Goal: Transaction & Acquisition: Purchase product/service

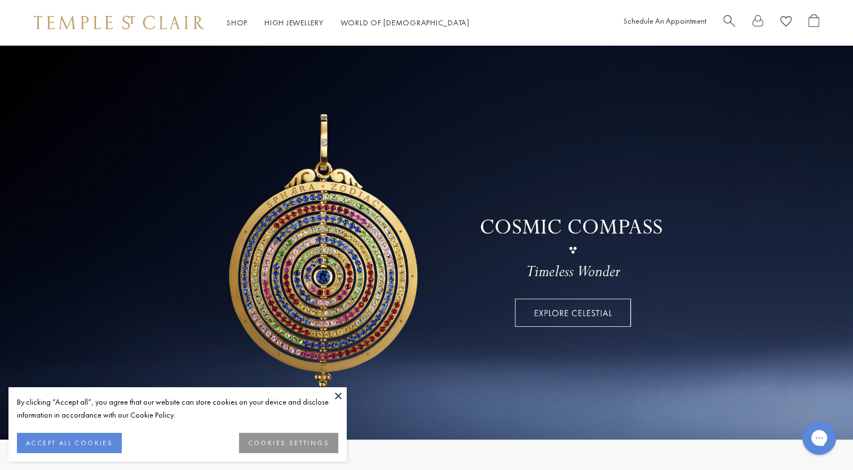
click at [337, 394] on button at bounding box center [338, 396] width 17 height 17
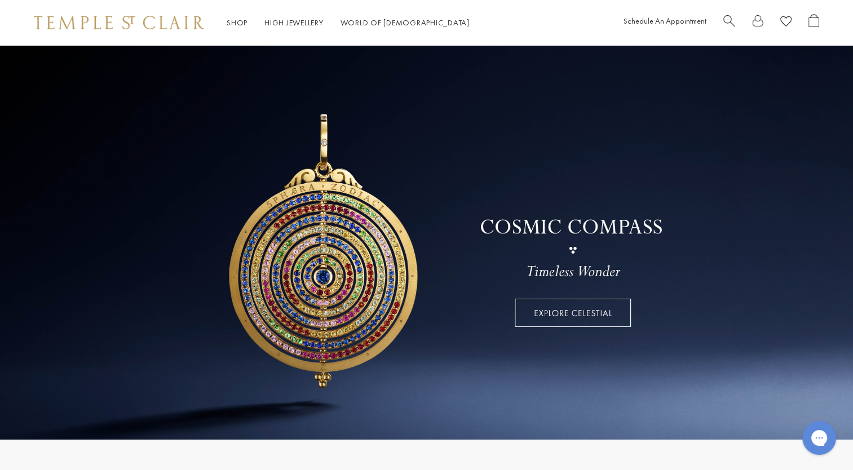
click at [344, 256] on link at bounding box center [426, 242] width 853 height 395
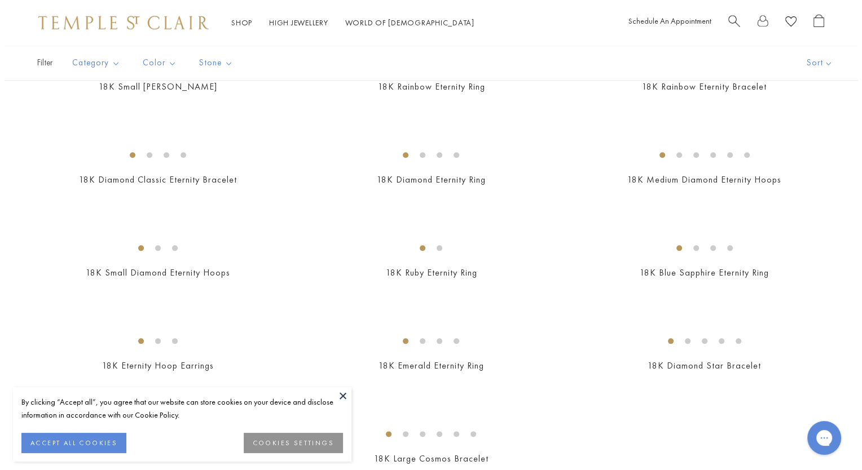
scroll to position [1221, 0]
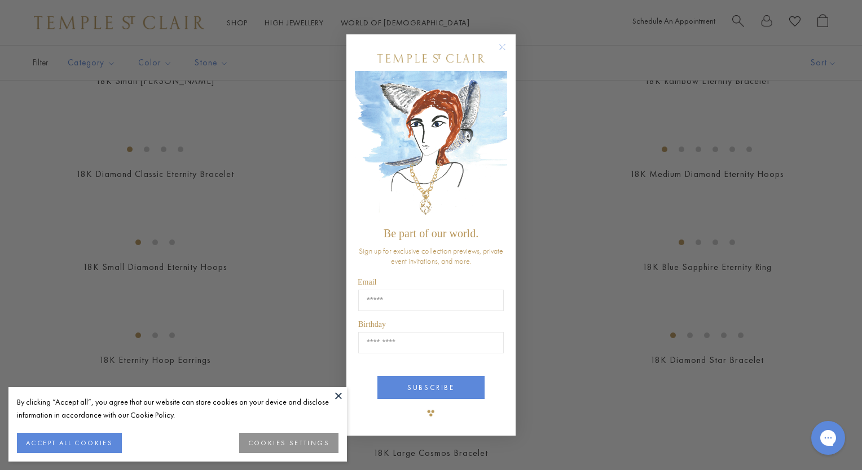
click at [504, 46] on circle "Close dialog" at bounding box center [503, 48] width 14 height 14
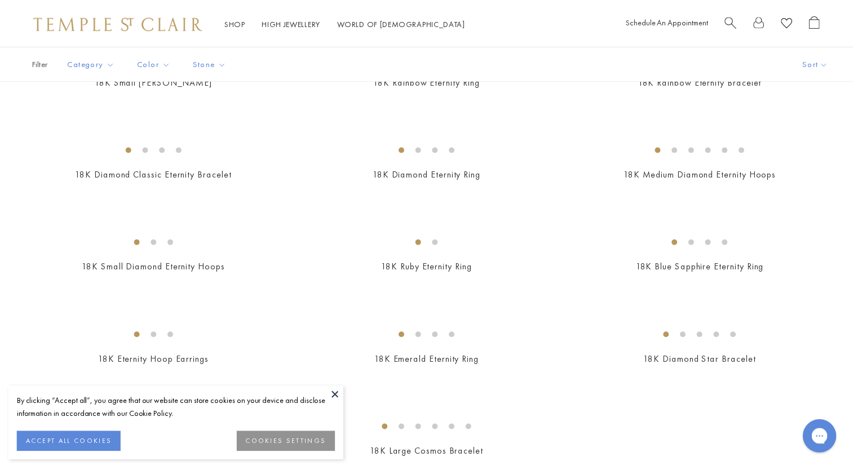
scroll to position [1215, 0]
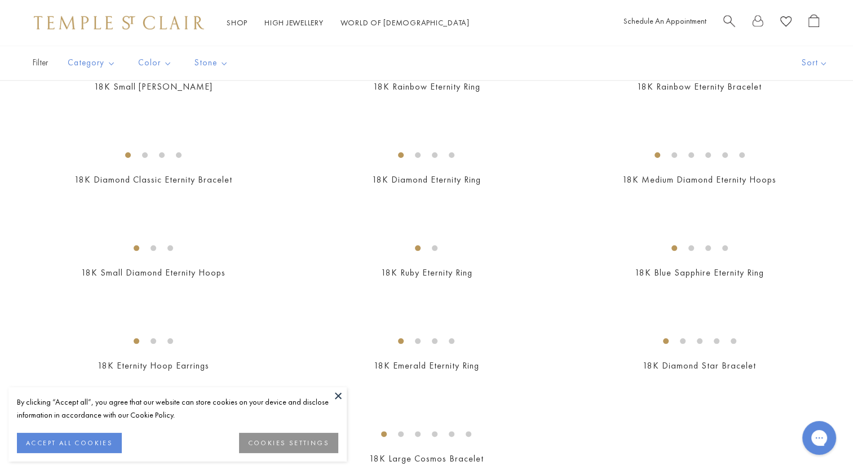
click at [339, 396] on button at bounding box center [338, 396] width 17 height 17
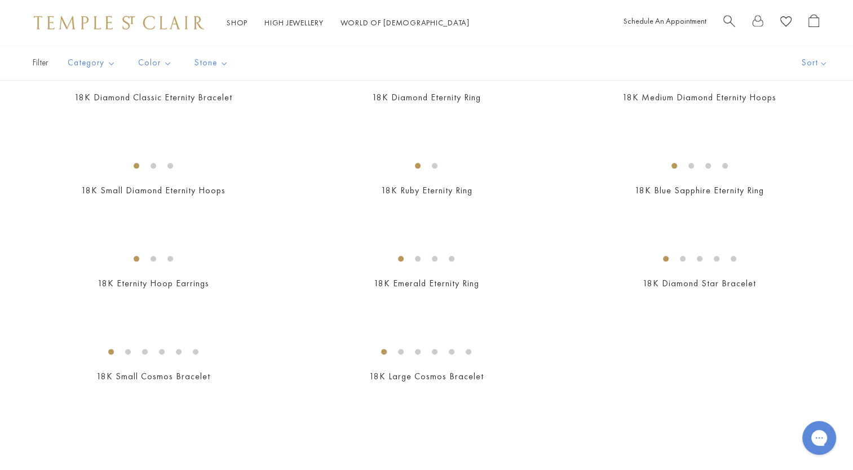
scroll to position [1297, 0]
click at [725, 23] on span "Search" at bounding box center [730, 20] width 12 height 12
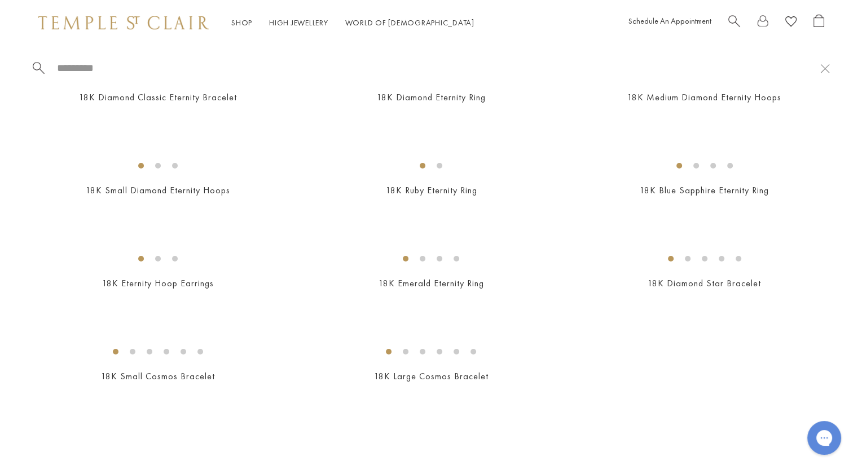
scroll to position [1306, 0]
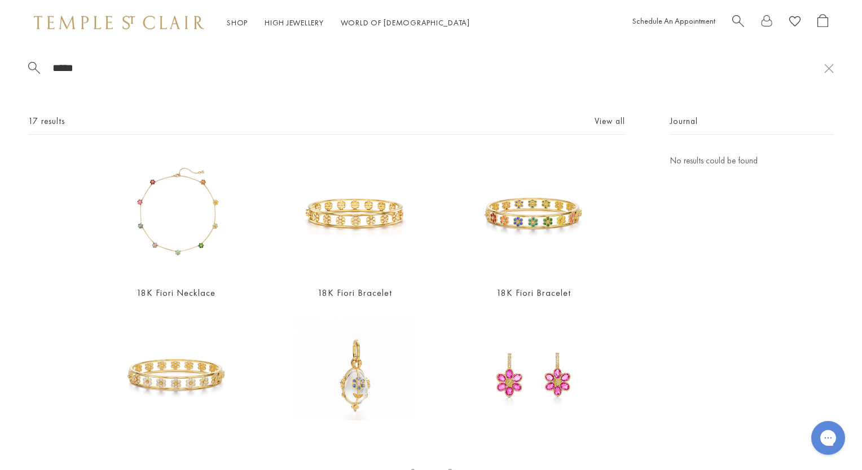
type input "*****"
click at [354, 372] on img at bounding box center [355, 376] width 122 height 122
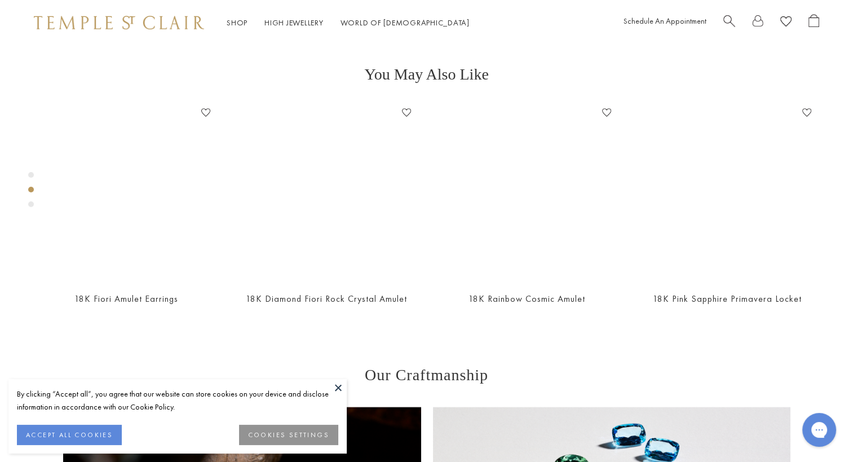
scroll to position [521, 0]
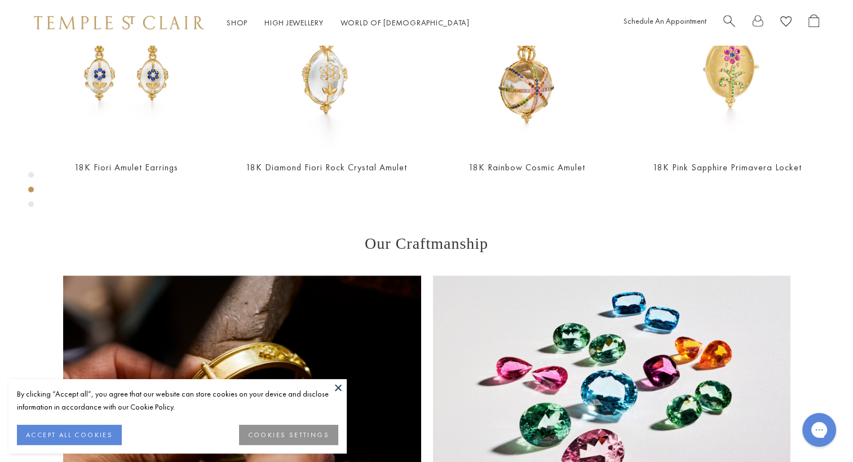
scroll to position [830, 0]
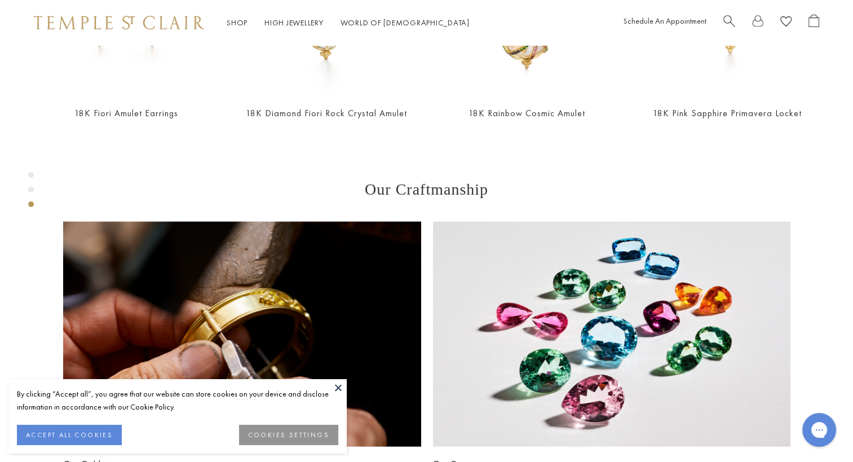
drag, startPoint x: 623, startPoint y: 379, endPoint x: 593, endPoint y: 385, distance: 30.5
drag, startPoint x: 593, startPoint y: 385, endPoint x: 614, endPoint y: 385, distance: 21.4
drag, startPoint x: 614, startPoint y: 385, endPoint x: 558, endPoint y: 373, distance: 57.5
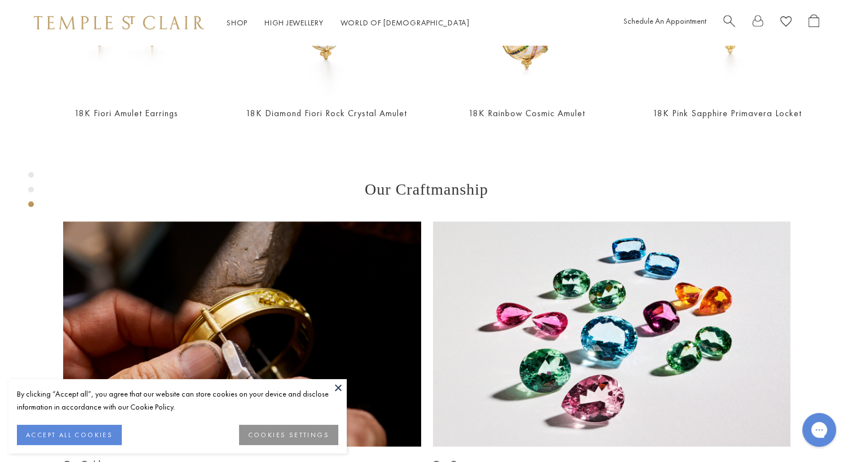
drag, startPoint x: 558, startPoint y: 373, endPoint x: 565, endPoint y: 376, distance: 7.1
copy span "P56889-E11FIORM"
